Goal: Transaction & Acquisition: Obtain resource

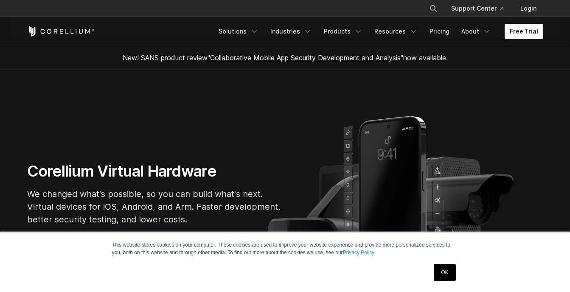
click at [532, 27] on link "Free Trial" at bounding box center [524, 31] width 39 height 15
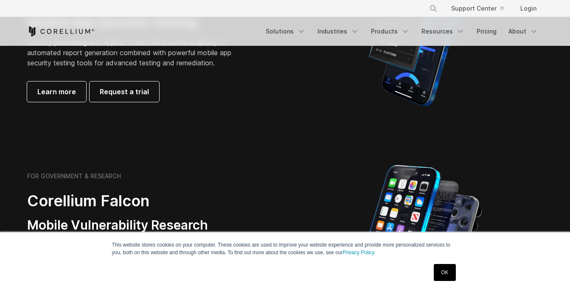
scroll to position [297, 0]
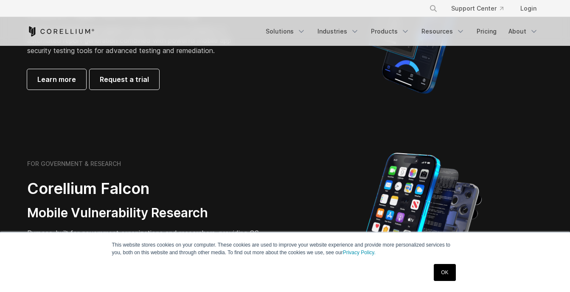
click at [452, 274] on link "OK" at bounding box center [445, 272] width 22 height 17
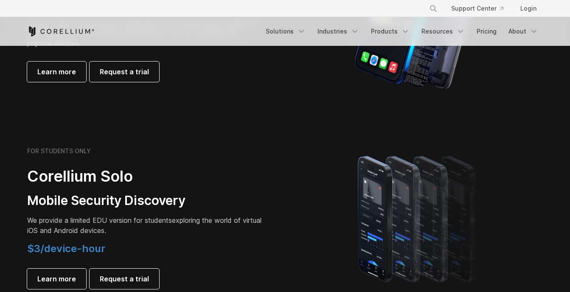
scroll to position [510, 0]
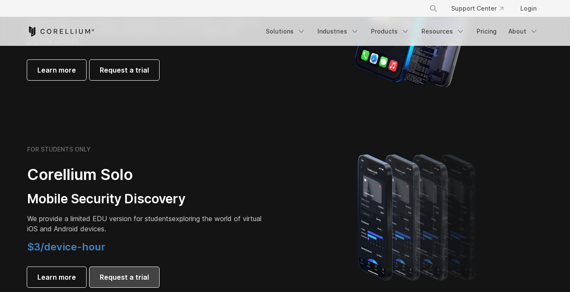
click at [120, 272] on span "Request a trial" at bounding box center [124, 277] width 49 height 10
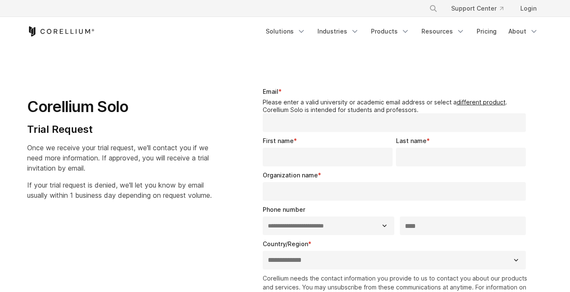
select select "**"
